Goal: Navigation & Orientation: Find specific page/section

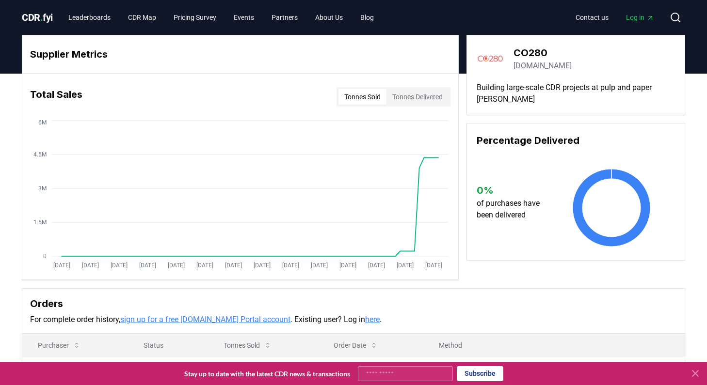
click at [42, 15] on span "." at bounding box center [41, 18] width 3 height 12
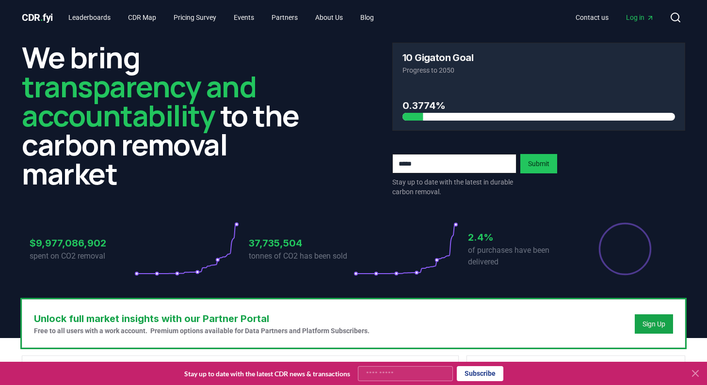
click at [639, 15] on span "Log in" at bounding box center [640, 18] width 28 height 10
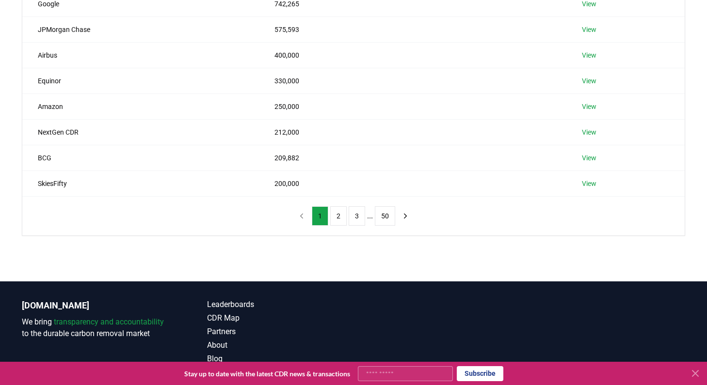
scroll to position [254, 0]
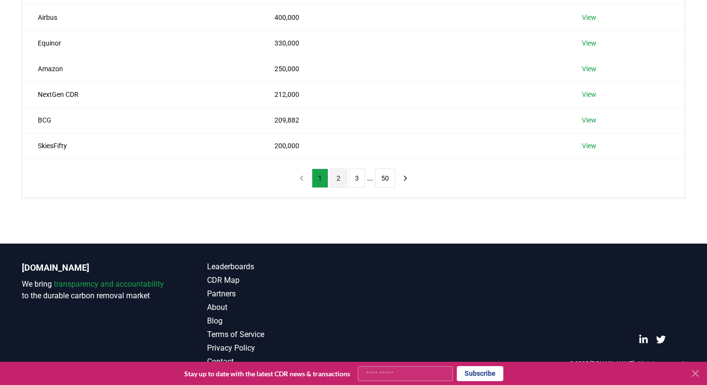
click at [343, 180] on button "2" at bounding box center [338, 178] width 16 height 19
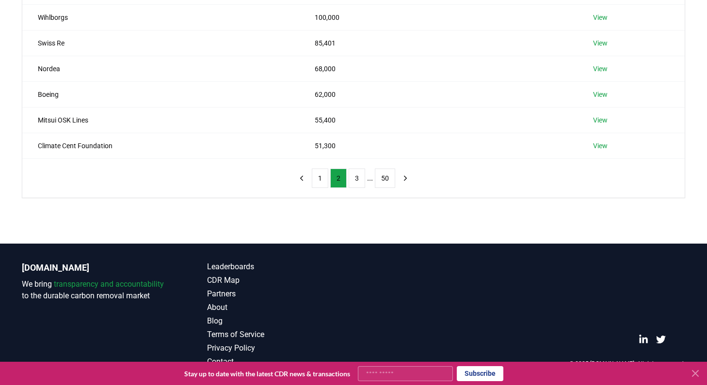
scroll to position [248, 0]
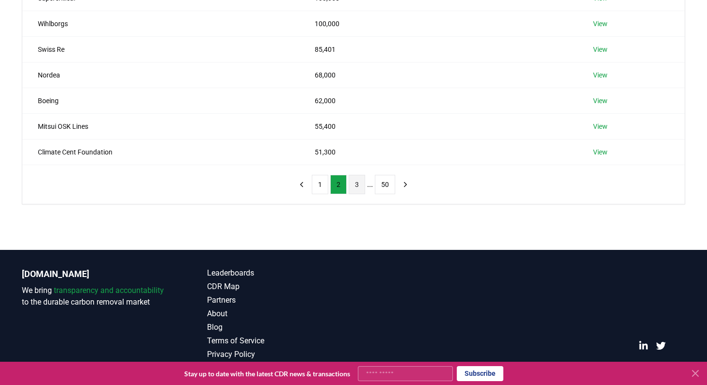
click at [351, 185] on button "3" at bounding box center [357, 184] width 16 height 19
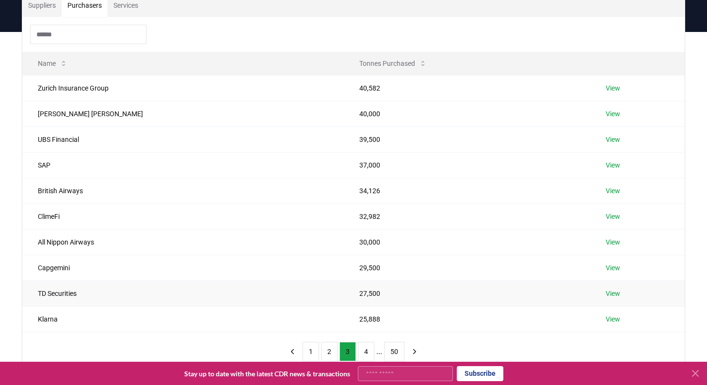
scroll to position [77, 0]
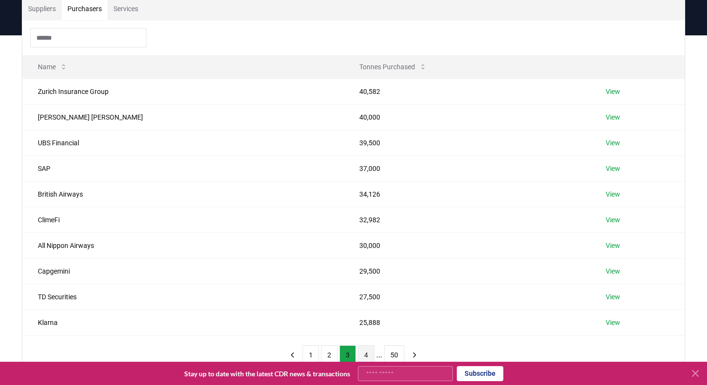
click at [361, 350] on button "4" at bounding box center [366, 355] width 16 height 19
